Goal: Task Accomplishment & Management: Manage account settings

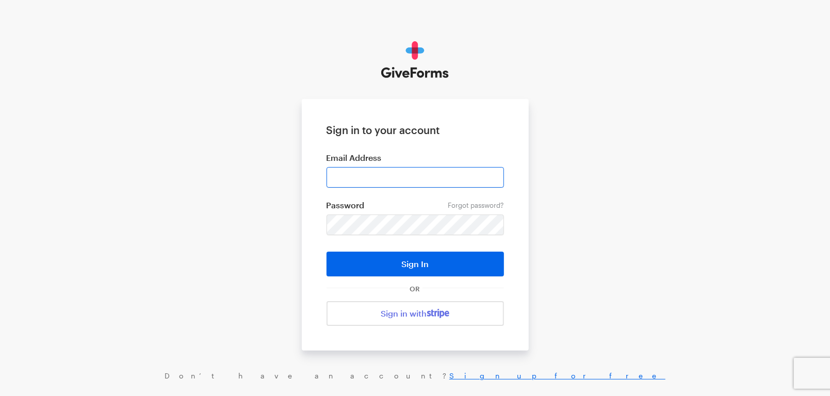
type input "cmacaraeg@brightfocus.org"
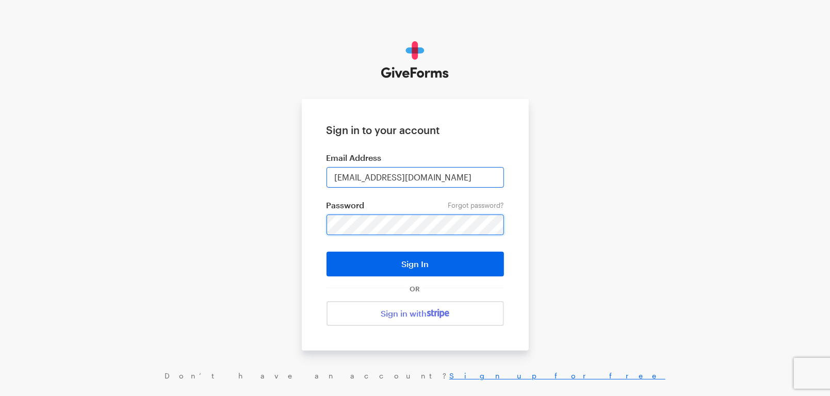
click at [326, 252] on button "Sign In" at bounding box center [414, 264] width 177 height 25
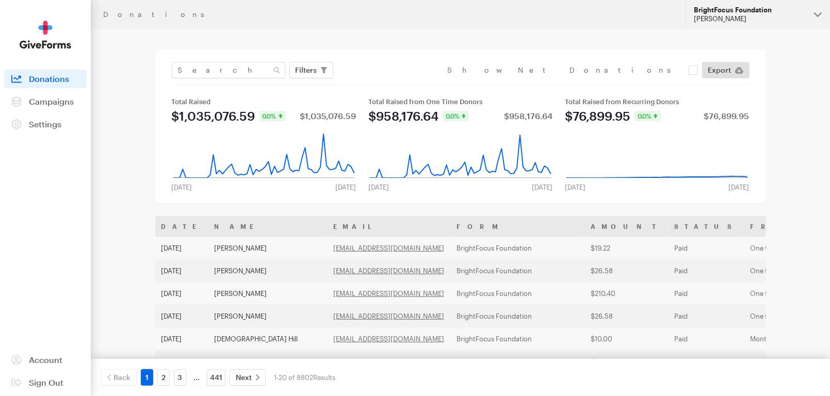
click at [760, 15] on div "[PERSON_NAME]" at bounding box center [749, 18] width 112 height 9
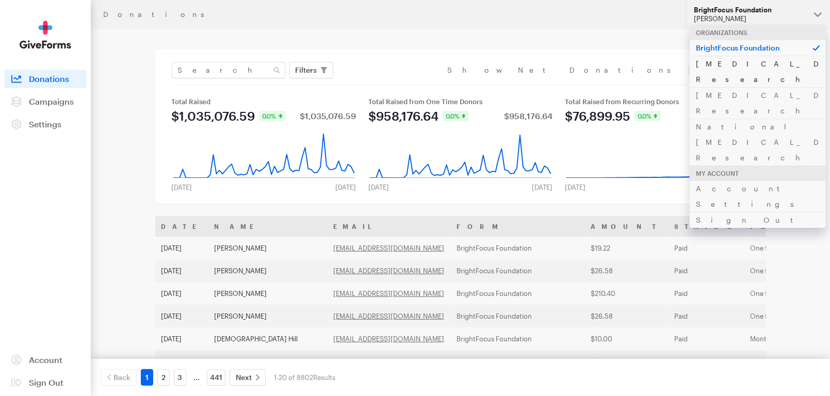
click at [736, 64] on link "[MEDICAL_DATA] Research" at bounding box center [757, 71] width 136 height 31
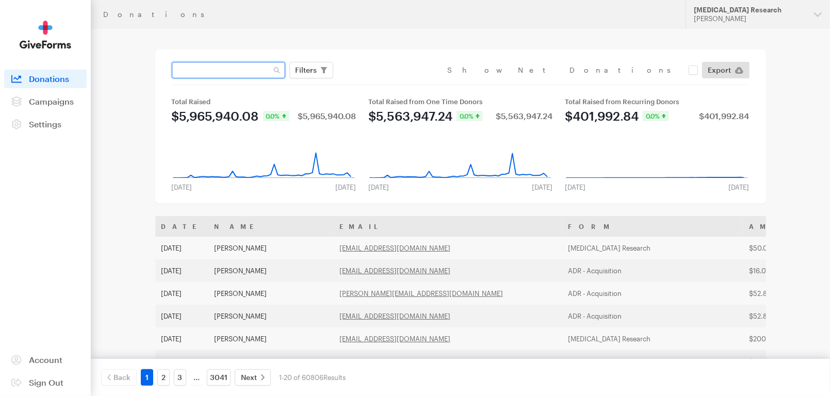
click at [240, 72] on input "text" at bounding box center [228, 70] width 113 height 16
paste input "[EMAIL_ADDRESS][DOMAIN_NAME]"
type input "[EMAIL_ADDRESS][DOMAIN_NAME]"
click at [384, 84] on button "Apply" at bounding box center [400, 92] width 33 height 16
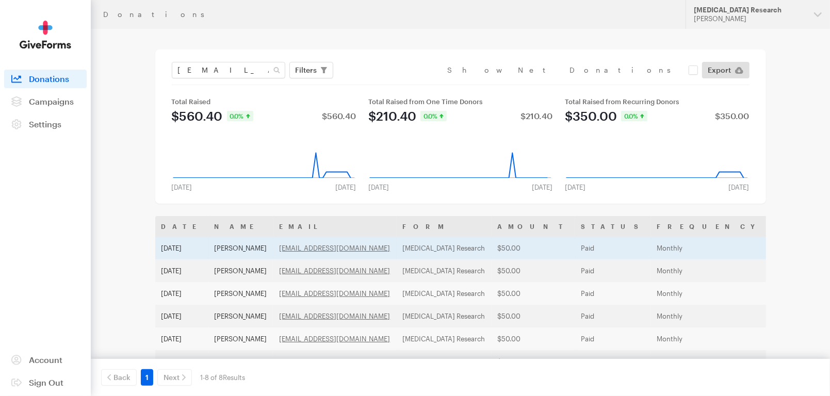
click at [491, 248] on td "$50.00" at bounding box center [533, 248] width 84 height 23
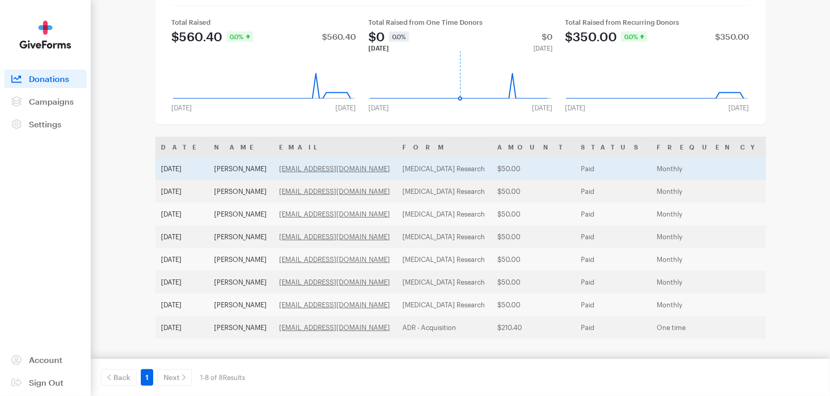
scroll to position [85, 0]
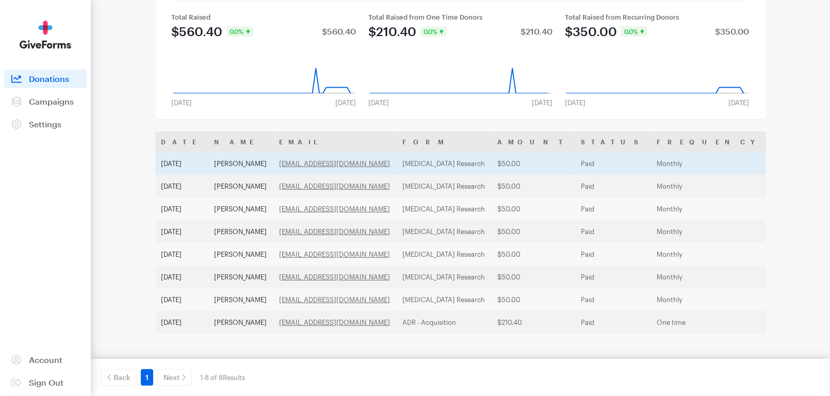
click at [492, 161] on td "$50.00" at bounding box center [533, 163] width 84 height 23
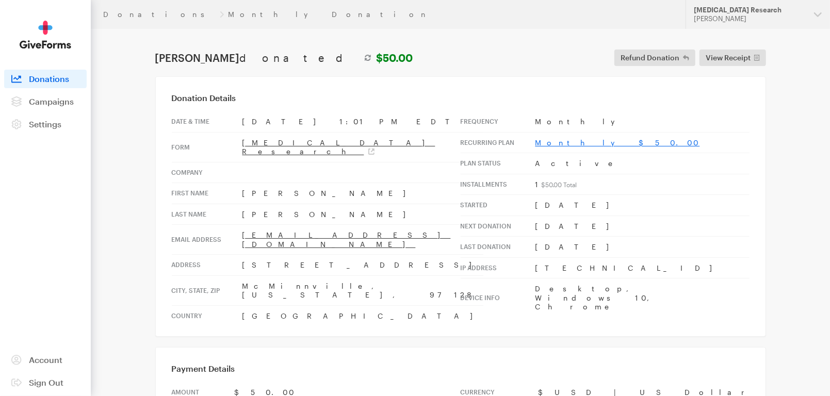
click at [566, 140] on link "Monthly $50.00" at bounding box center [617, 142] width 164 height 9
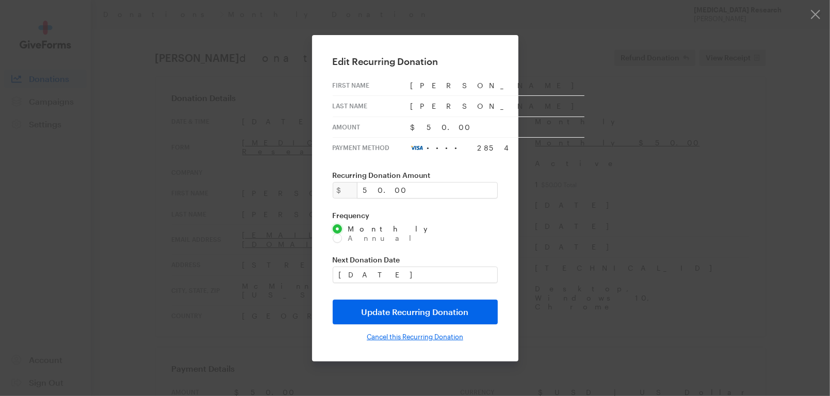
click at [438, 333] on input "Cancel this Recurring Donation" at bounding box center [415, 337] width 96 height 8
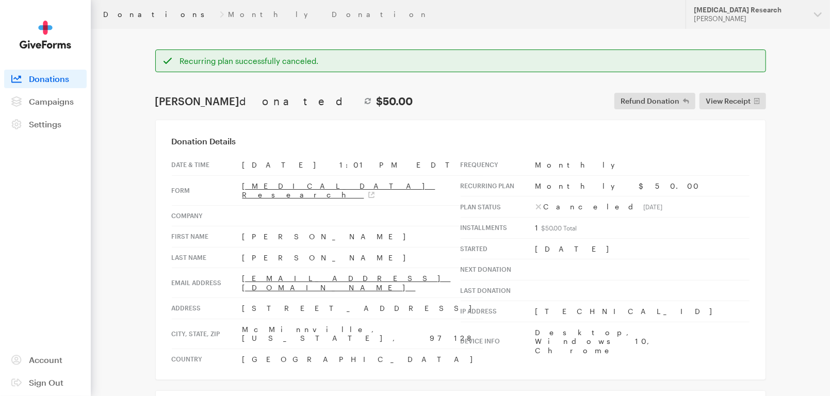
click at [134, 11] on link "Donations" at bounding box center [159, 14] width 112 height 8
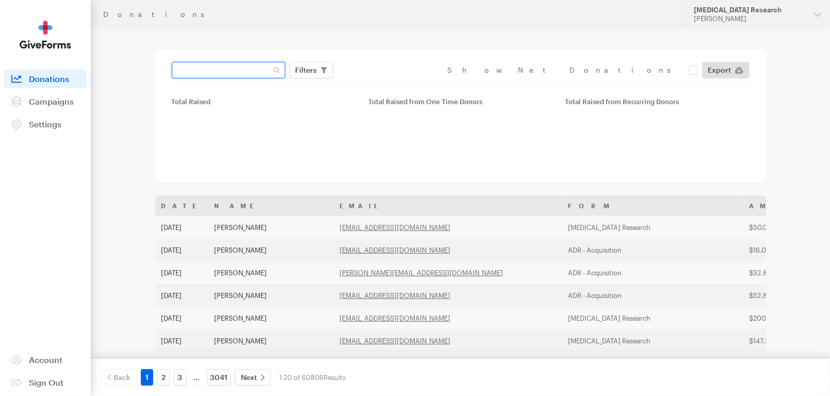
click at [239, 73] on input "text" at bounding box center [228, 70] width 113 height 16
paste input "[EMAIL_ADDRESS][DOMAIN_NAME]"
type input "[EMAIL_ADDRESS][DOMAIN_NAME]"
click at [384, 84] on button "Apply" at bounding box center [400, 92] width 33 height 16
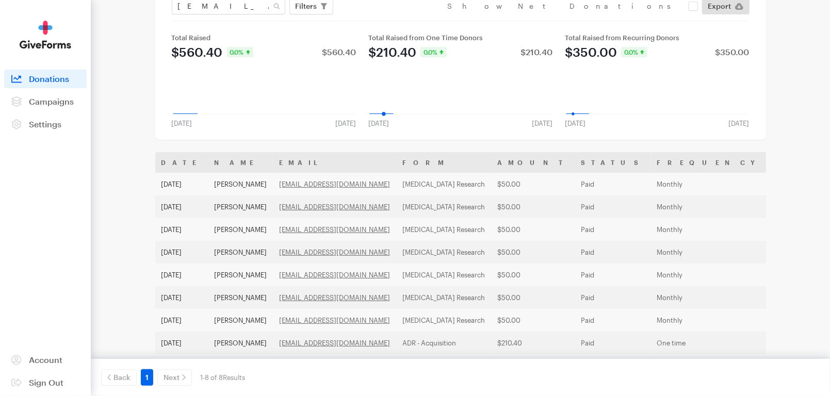
scroll to position [65, 0]
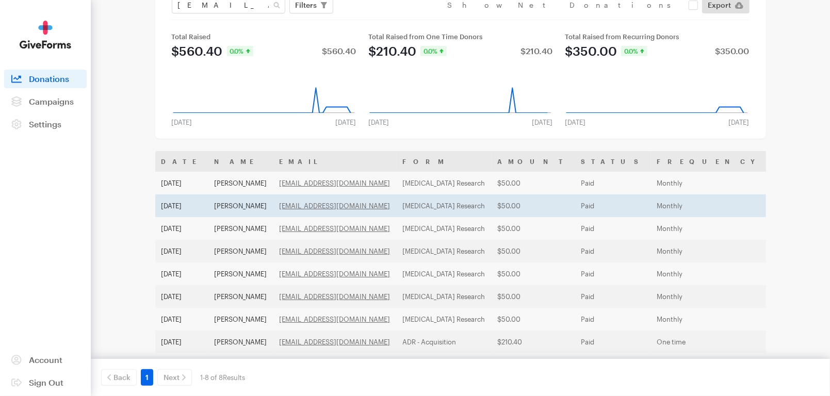
click at [396, 204] on td "[MEDICAL_DATA] Research" at bounding box center [443, 205] width 95 height 23
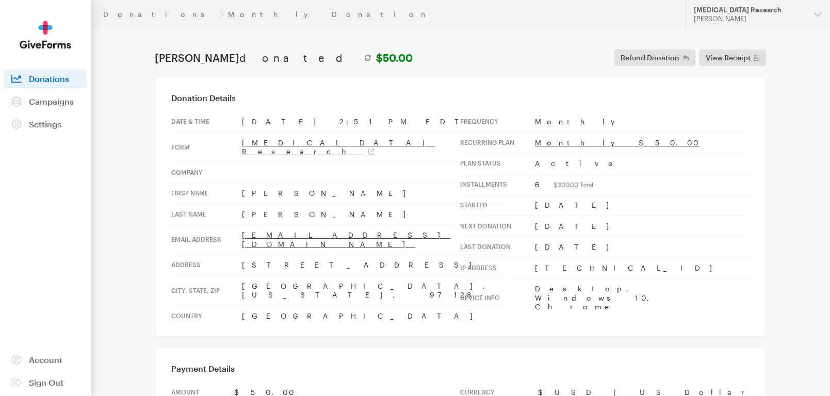
click at [551, 147] on td "Monthly $50.00" at bounding box center [642, 142] width 214 height 21
click at [554, 141] on link "Monthly $50.00" at bounding box center [617, 142] width 164 height 9
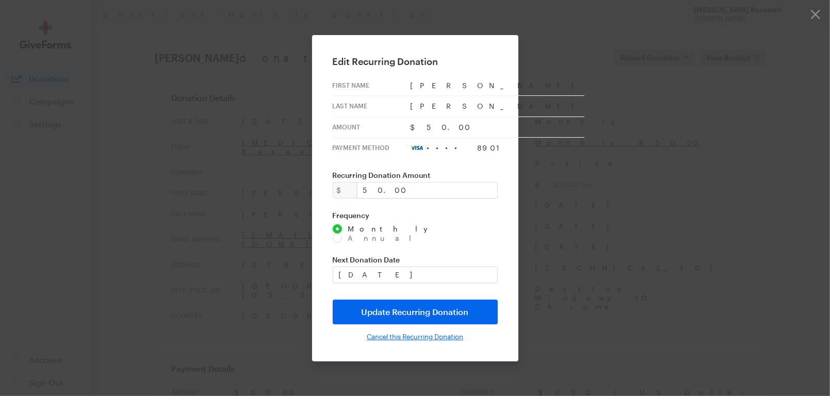
click at [410, 333] on input "Cancel this Recurring Donation" at bounding box center [415, 337] width 96 height 8
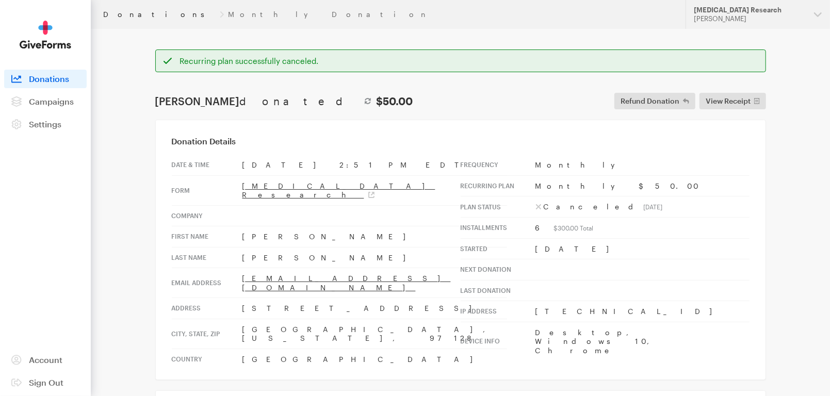
click at [122, 15] on link "Donations" at bounding box center [159, 14] width 112 height 8
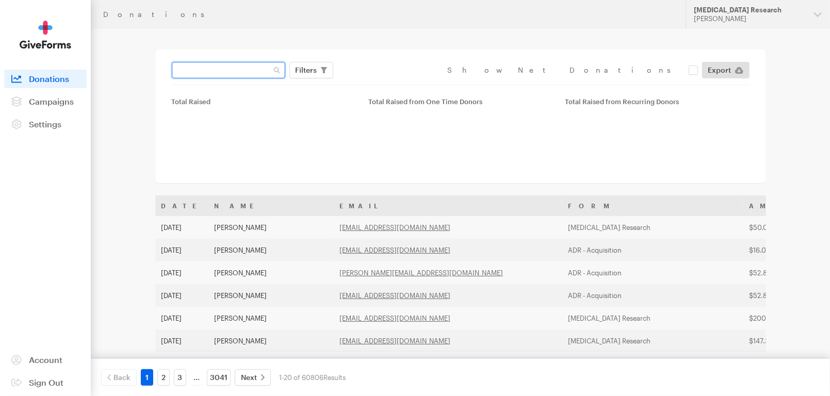
click at [244, 70] on input "text" at bounding box center [228, 70] width 113 height 16
paste input "[EMAIL_ADDRESS][DOMAIN_NAME]"
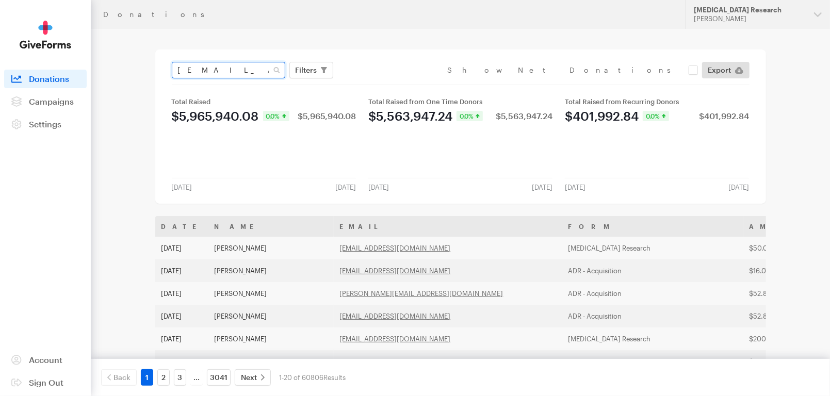
type input "[EMAIL_ADDRESS][DOMAIN_NAME]"
click at [384, 84] on button "Apply" at bounding box center [400, 92] width 33 height 16
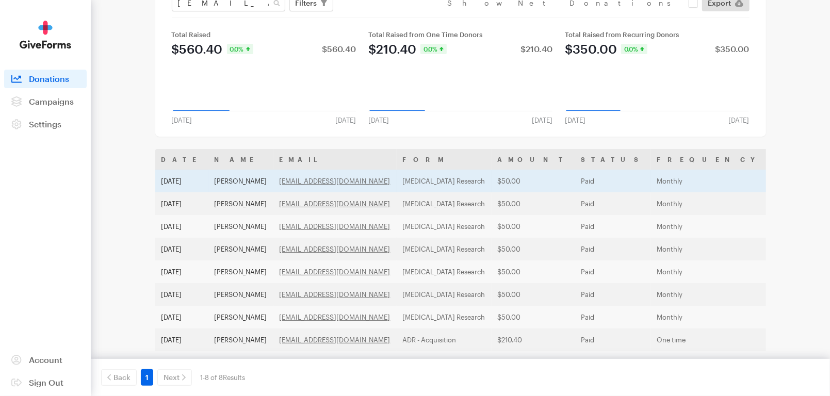
scroll to position [68, 0]
